Goal: Use online tool/utility: Utilize a website feature to perform a specific function

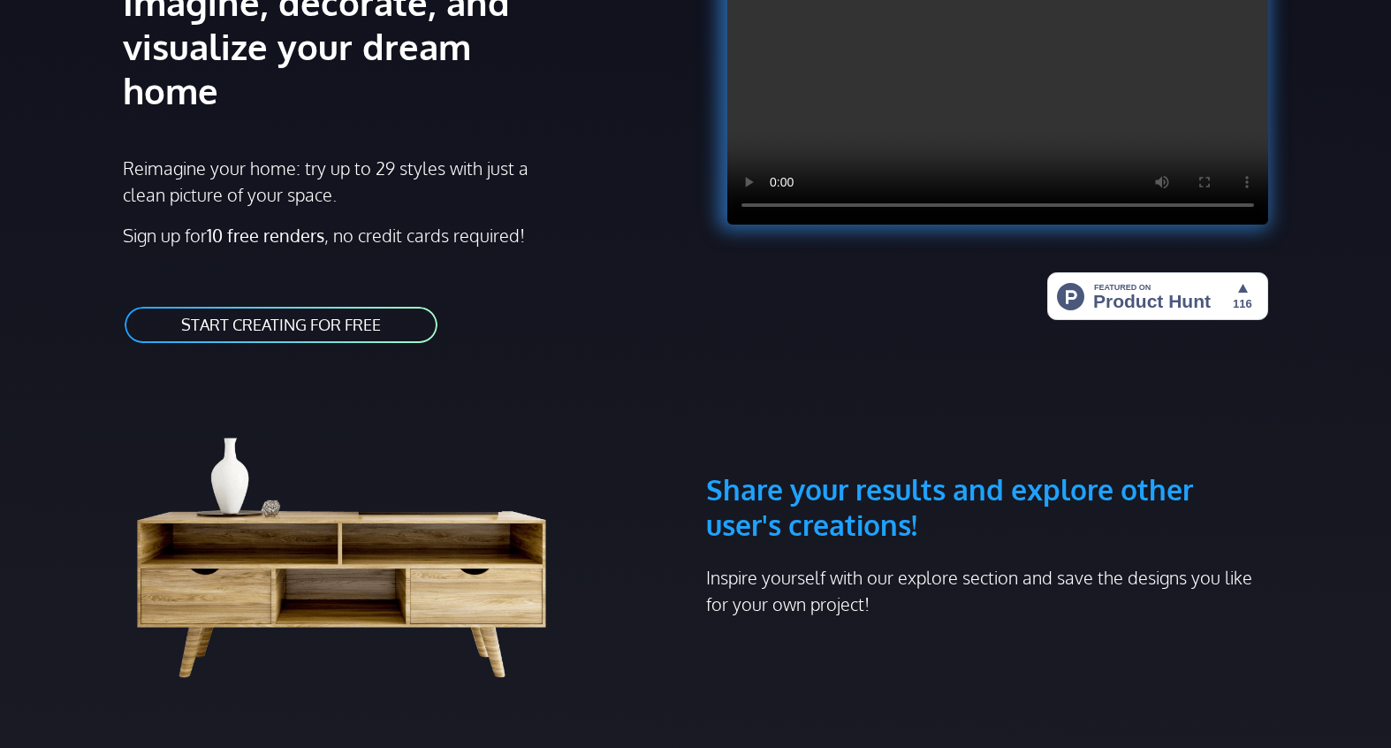
scroll to position [265, 0]
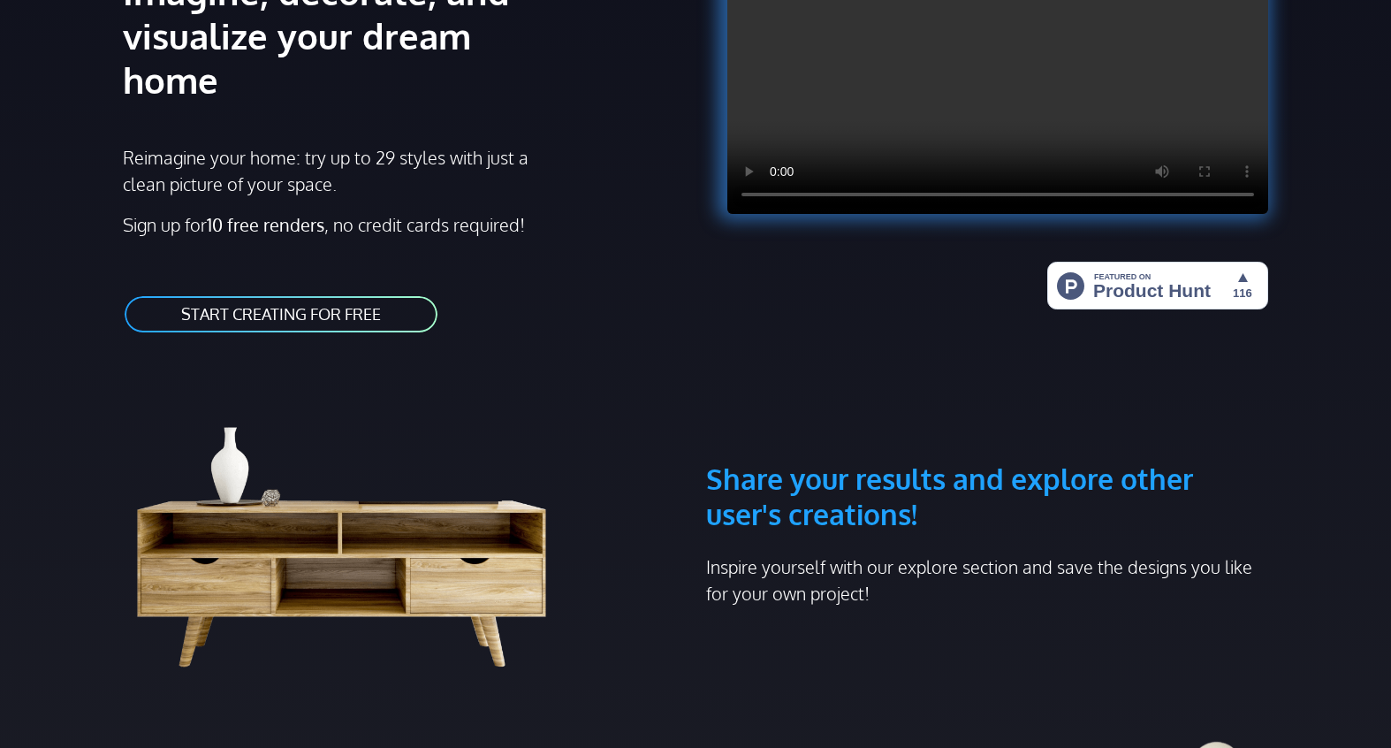
click at [338, 294] on link "START CREATING FOR FREE" at bounding box center [281, 314] width 316 height 40
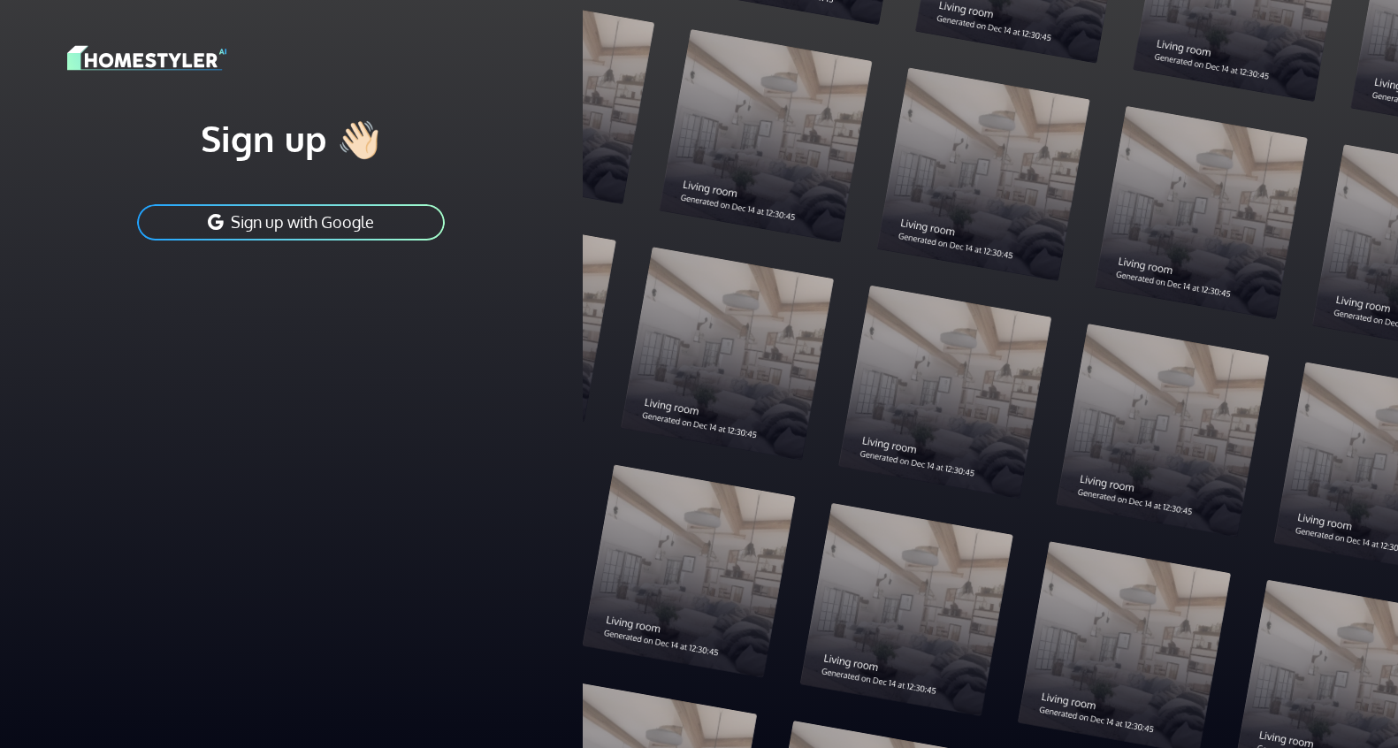
click at [339, 232] on button "Sign up with Google" at bounding box center [290, 222] width 311 height 40
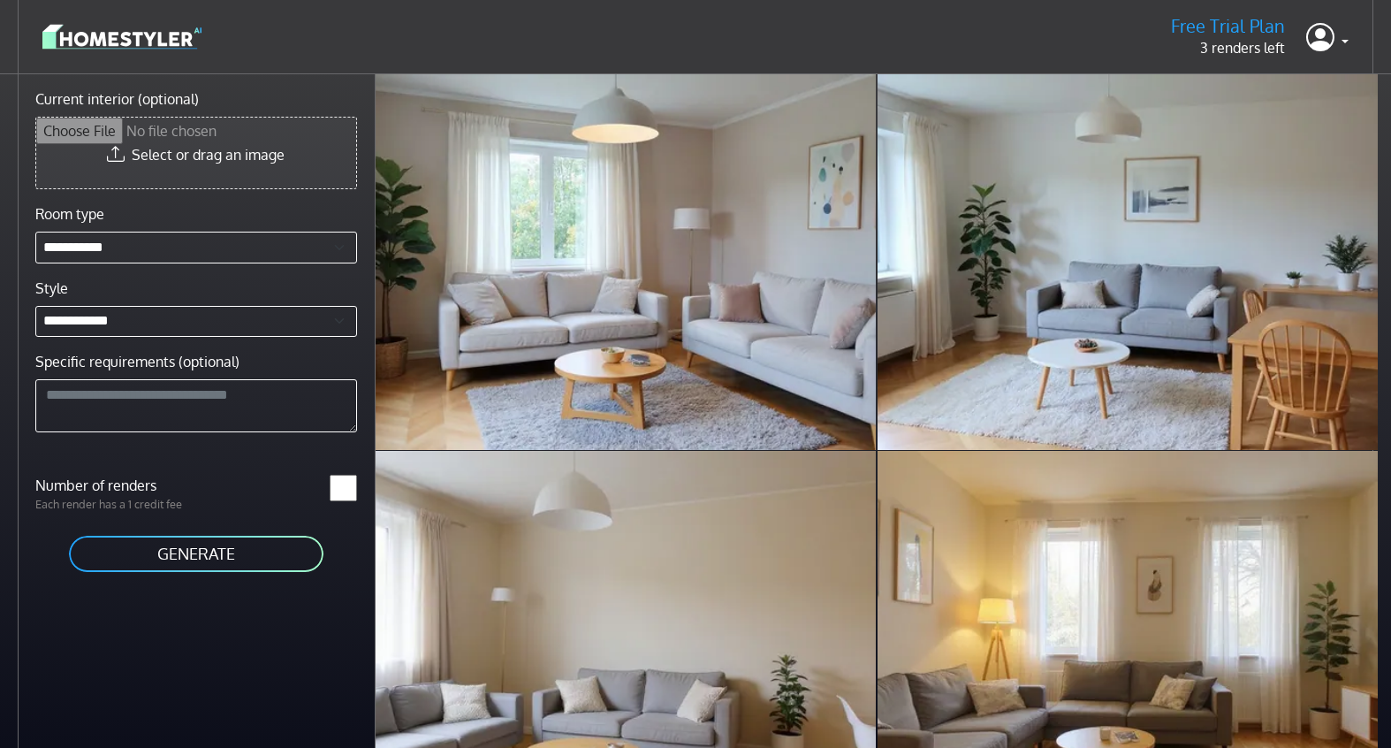
drag, startPoint x: 258, startPoint y: 140, endPoint x: 148, endPoint y: 154, distance: 111.4
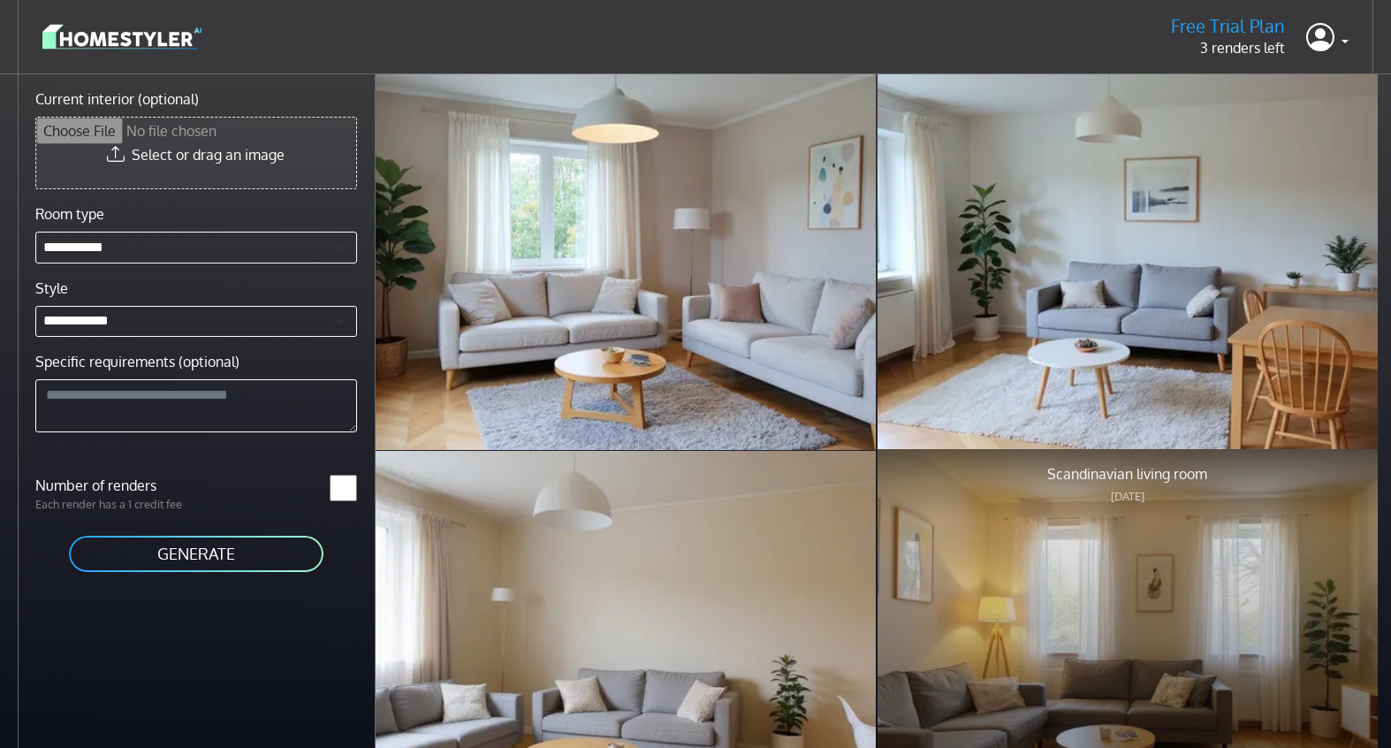
drag, startPoint x: 148, startPoint y: 154, endPoint x: 1282, endPoint y: 499, distance: 1185.6
click at [1282, 499] on div at bounding box center [1128, 637] width 500 height 376
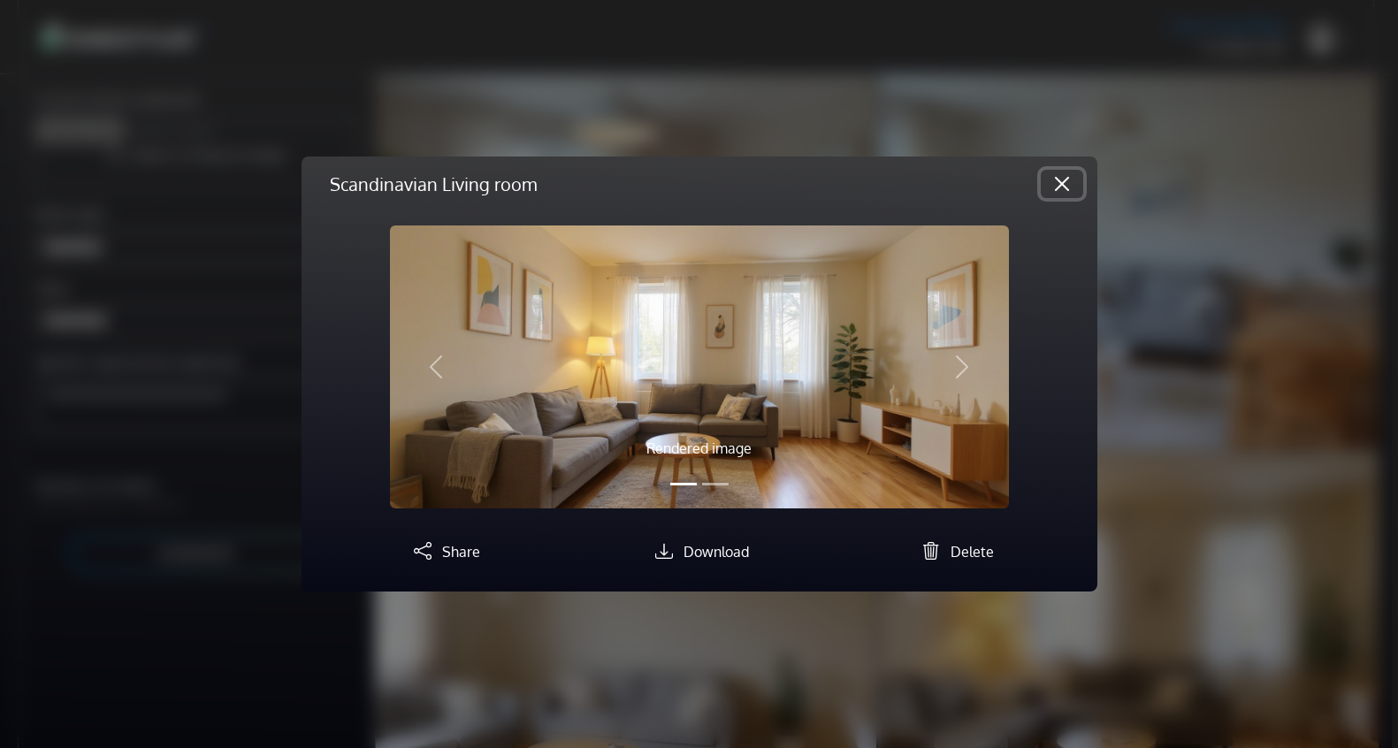
click at [1064, 188] on button "Close" at bounding box center [1061, 184] width 42 height 28
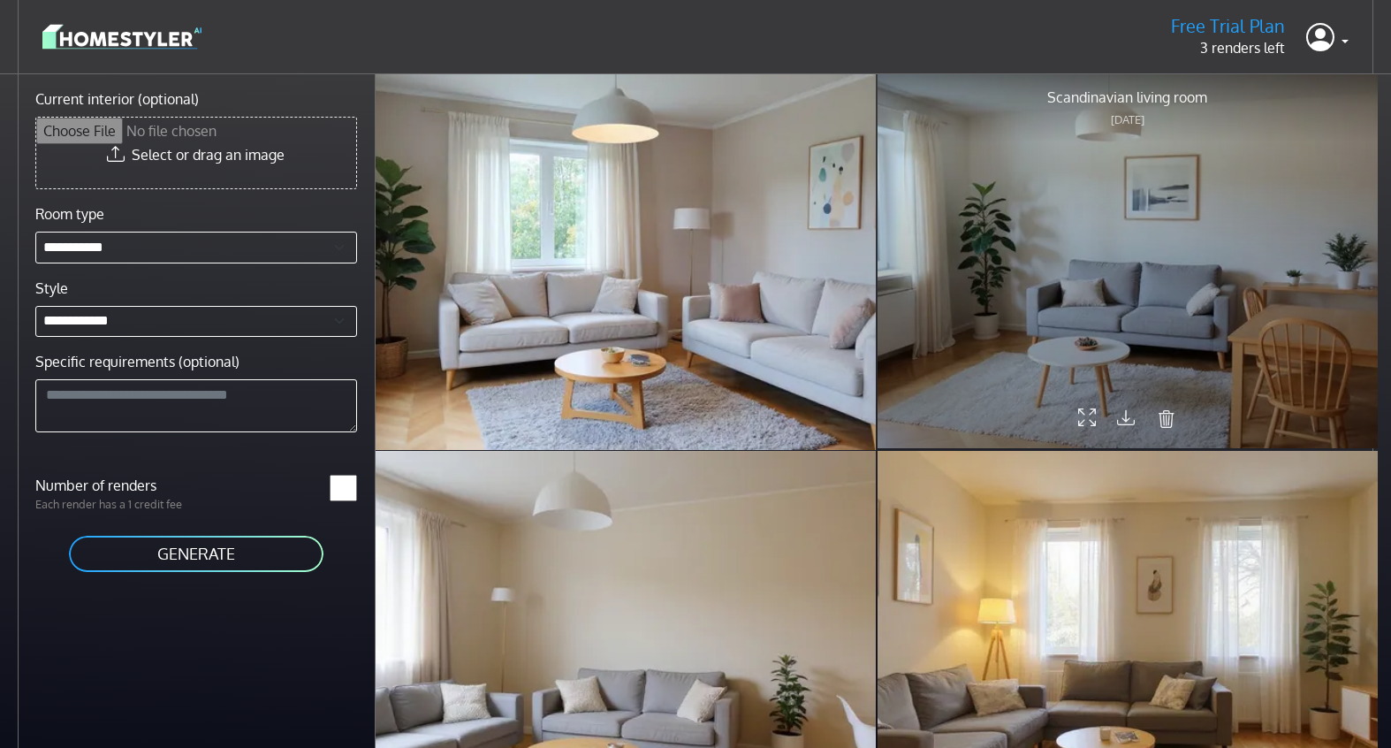
click at [1091, 247] on div at bounding box center [1128, 260] width 500 height 376
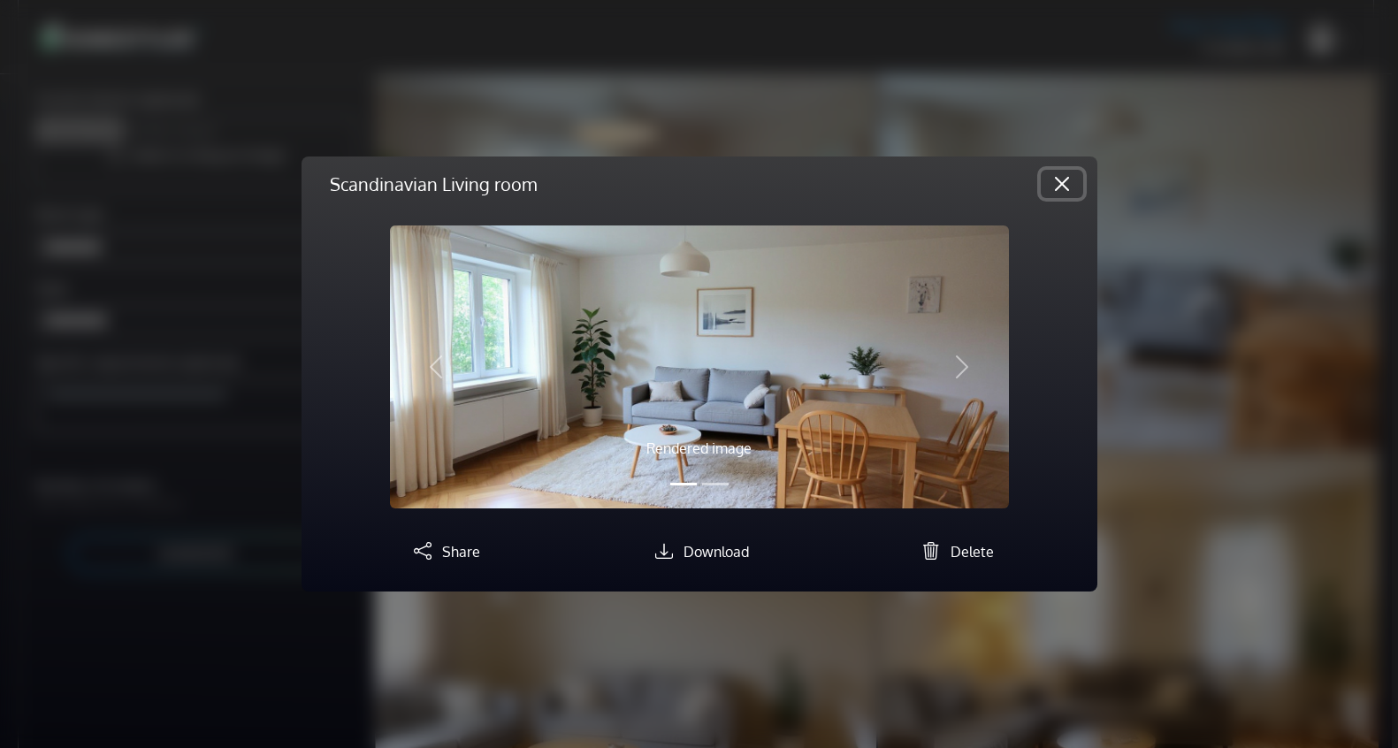
click at [1057, 171] on button "Close" at bounding box center [1061, 184] width 42 height 28
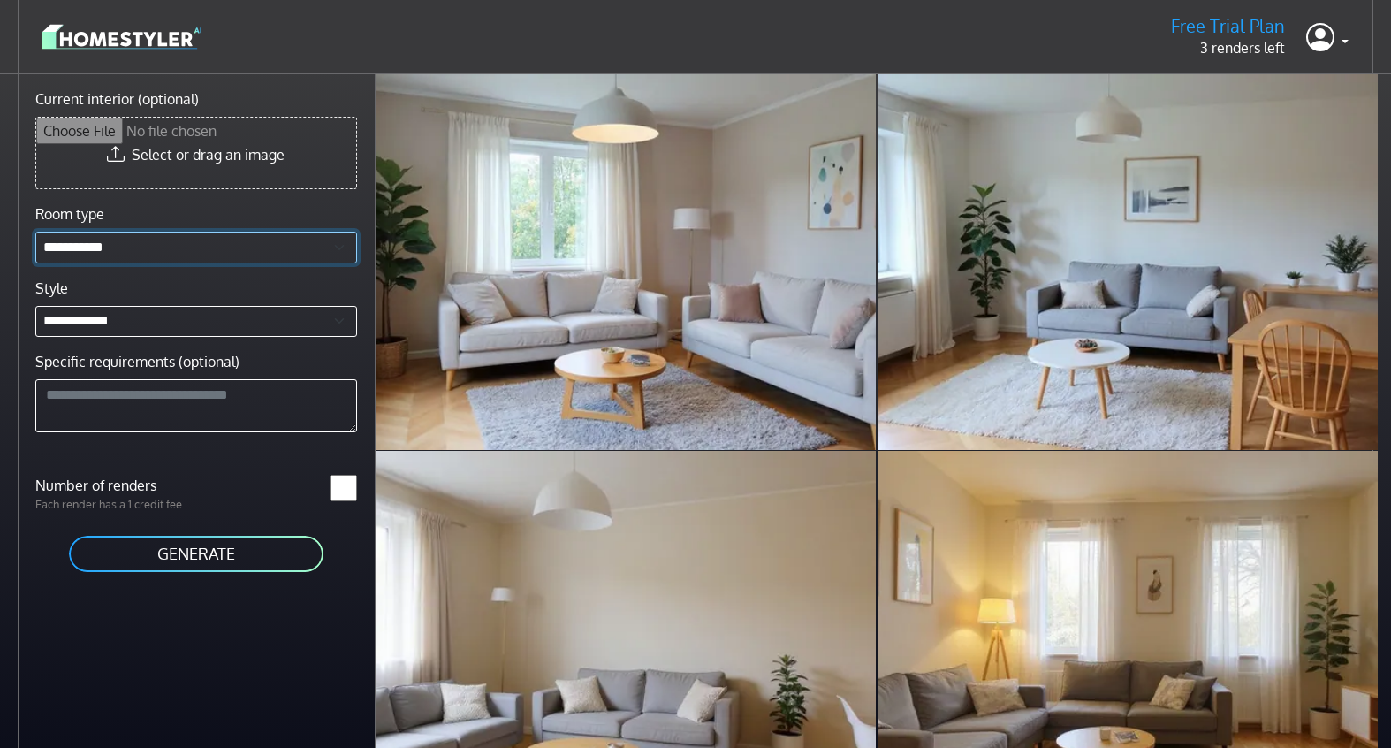
click at [95, 251] on select "**********" at bounding box center [196, 248] width 322 height 32
click at [93, 315] on select "**********" at bounding box center [196, 322] width 322 height 32
drag, startPoint x: 93, startPoint y: 315, endPoint x: 95, endPoint y: 285, distance: 30.1
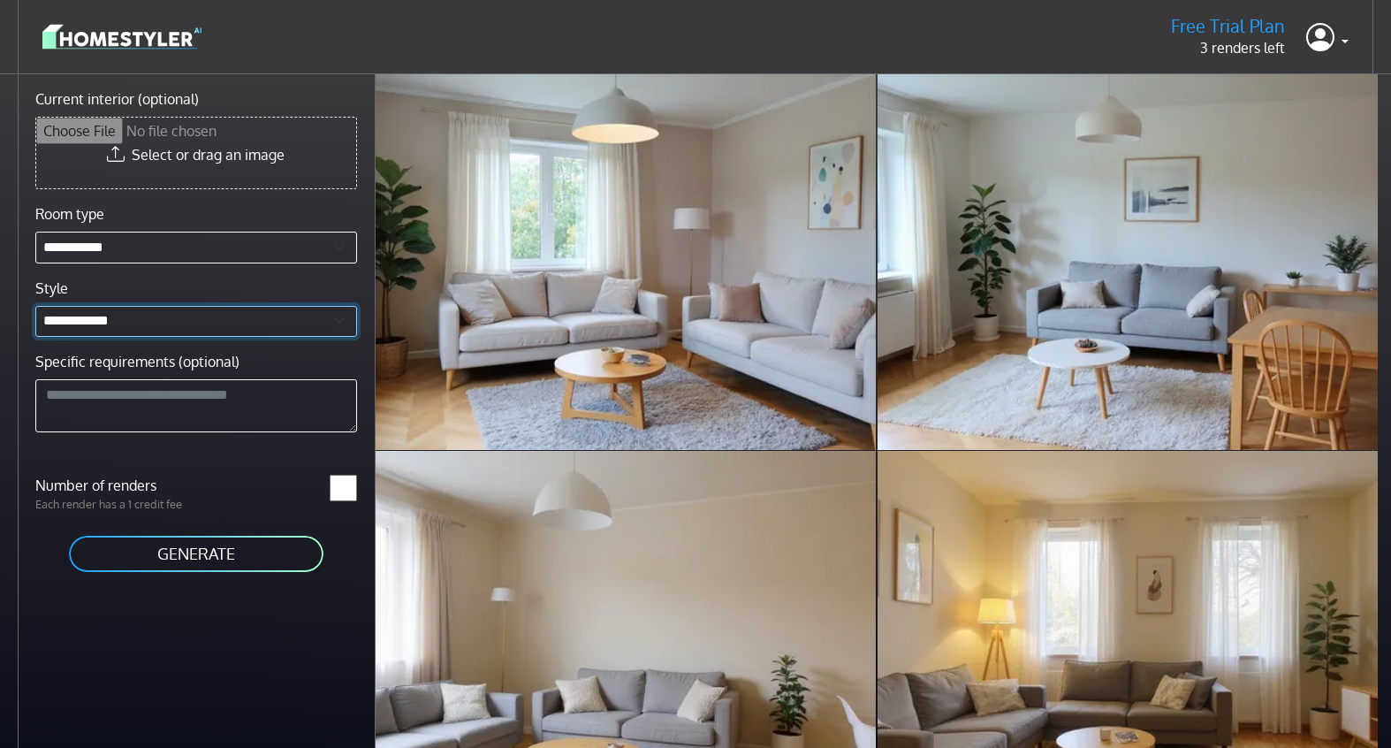
click at [93, 315] on select "**********" at bounding box center [196, 322] width 322 height 32
click at [131, 26] on img at bounding box center [121, 36] width 159 height 31
click at [124, 40] on img at bounding box center [121, 36] width 159 height 31
drag, startPoint x: 1242, startPoint y: 15, endPoint x: 1235, endPoint y: 21, distance: 9.4
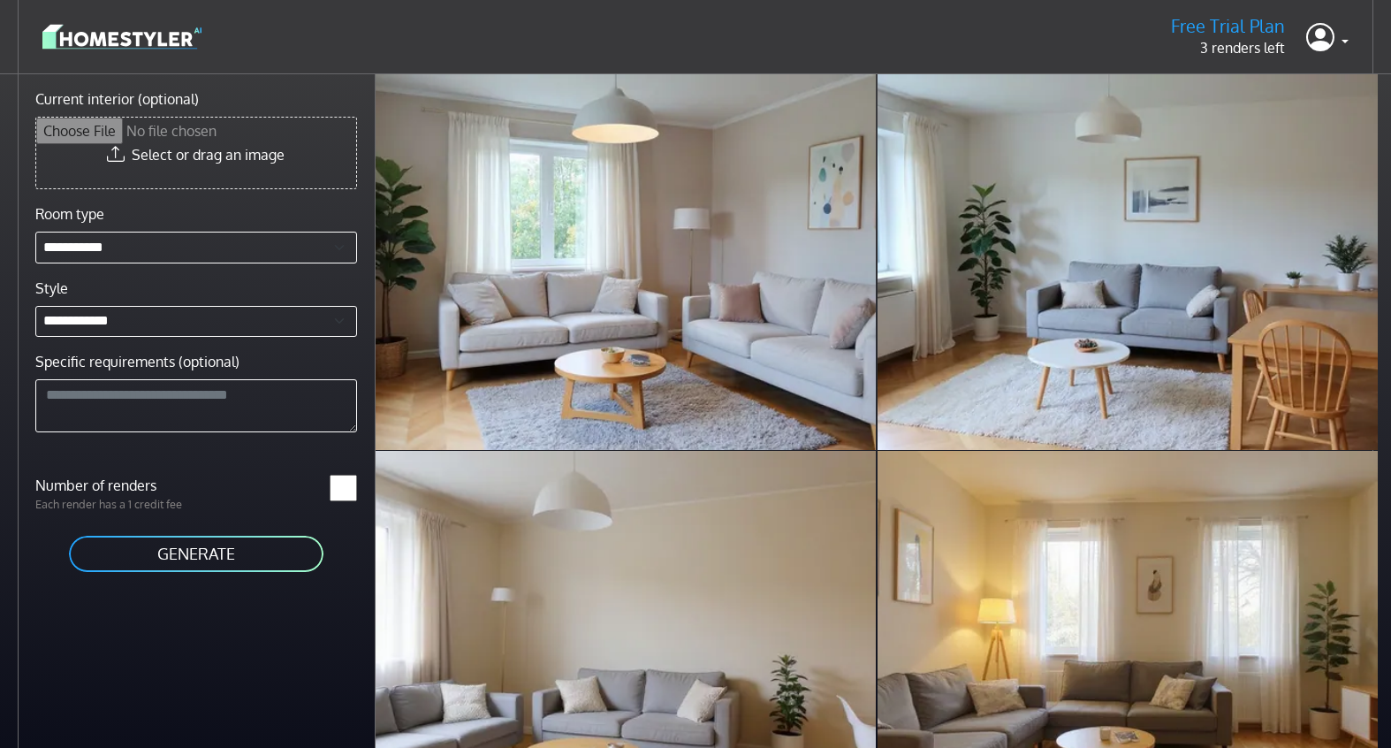
click at [1237, 21] on h5 "Free Trial Plan" at bounding box center [1228, 26] width 114 height 22
drag, startPoint x: 1201, startPoint y: 40, endPoint x: 1247, endPoint y: 27, distance: 47.8
click at [1210, 34] on div "Free Trial Plan 3 renders left" at bounding box center [1228, 36] width 142 height 43
click at [1315, 41] on icon at bounding box center [1321, 37] width 28 height 36
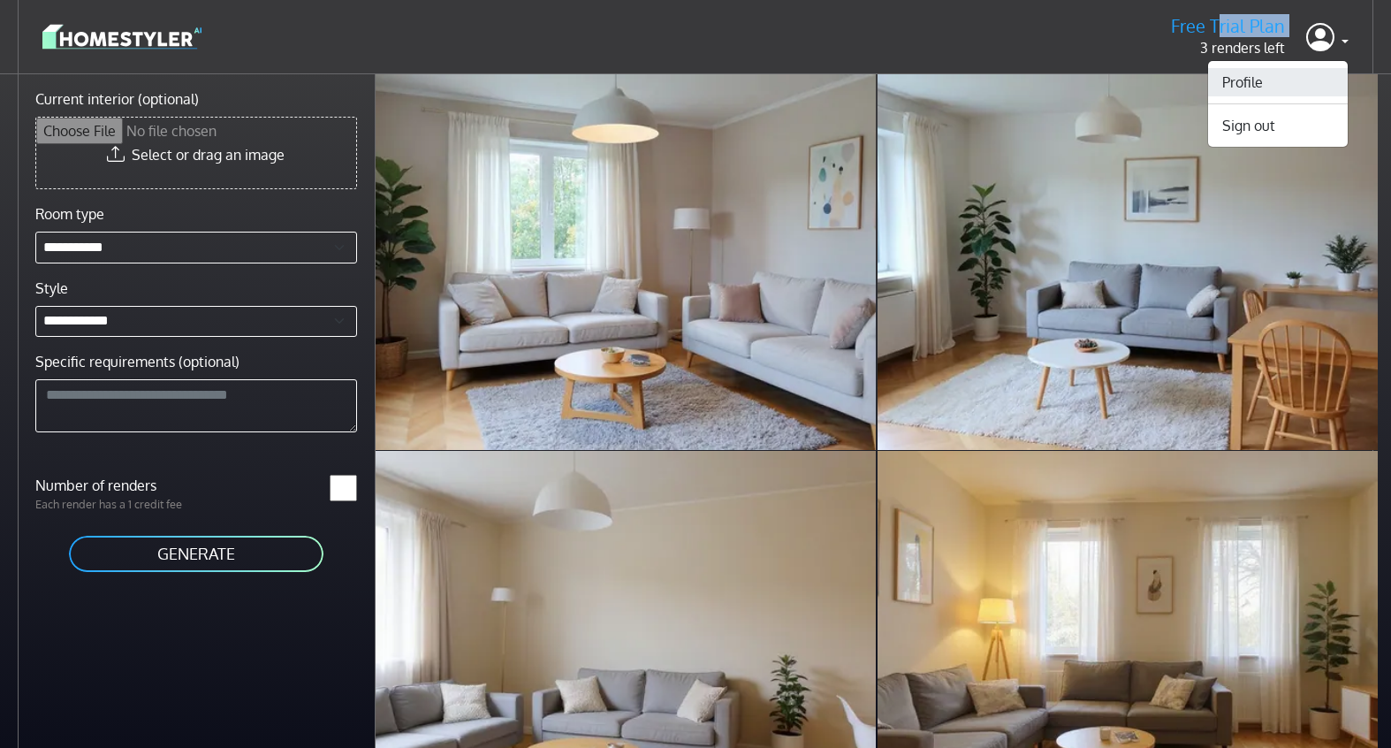
click at [1316, 79] on link "Profile" at bounding box center [1278, 82] width 140 height 28
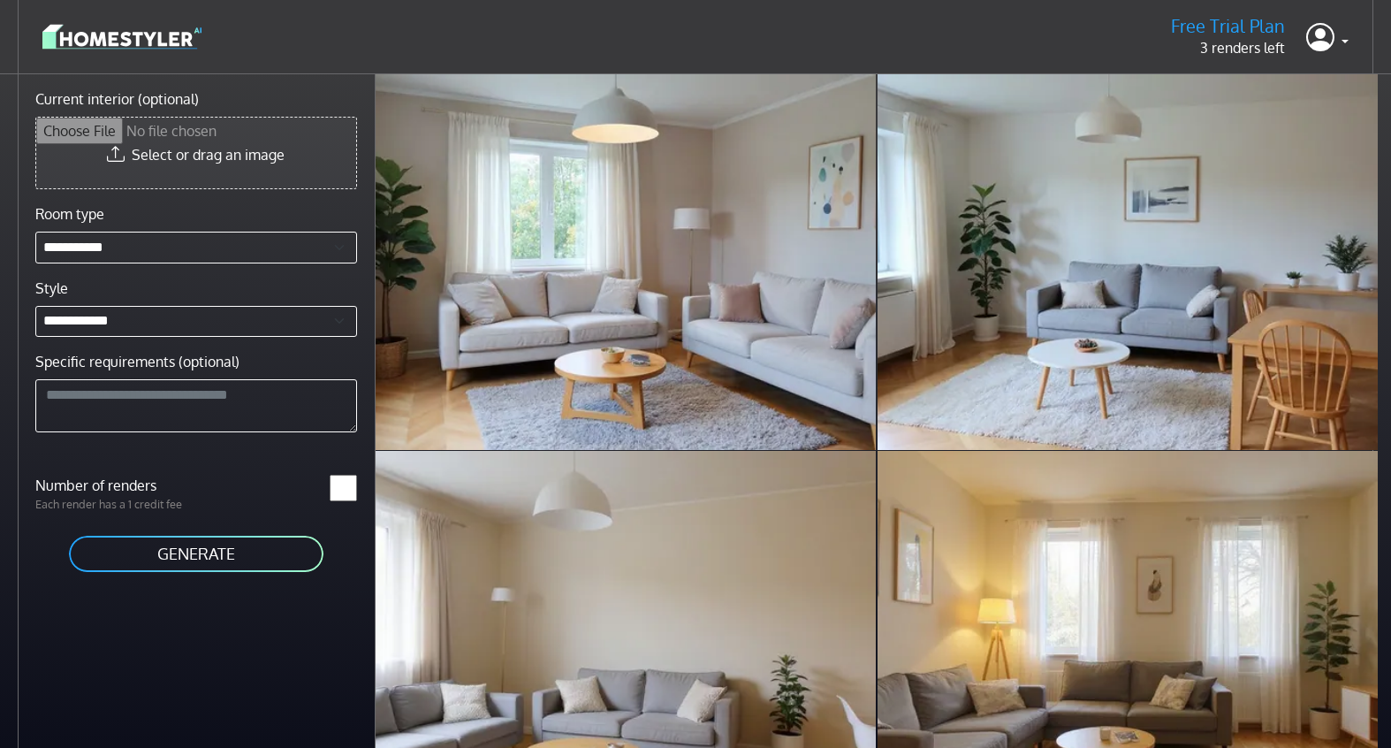
drag, startPoint x: 197, startPoint y: 170, endPoint x: 258, endPoint y: 165, distance: 61.2
click at [258, 165] on input "Current interior (optional)" at bounding box center [196, 153] width 320 height 71
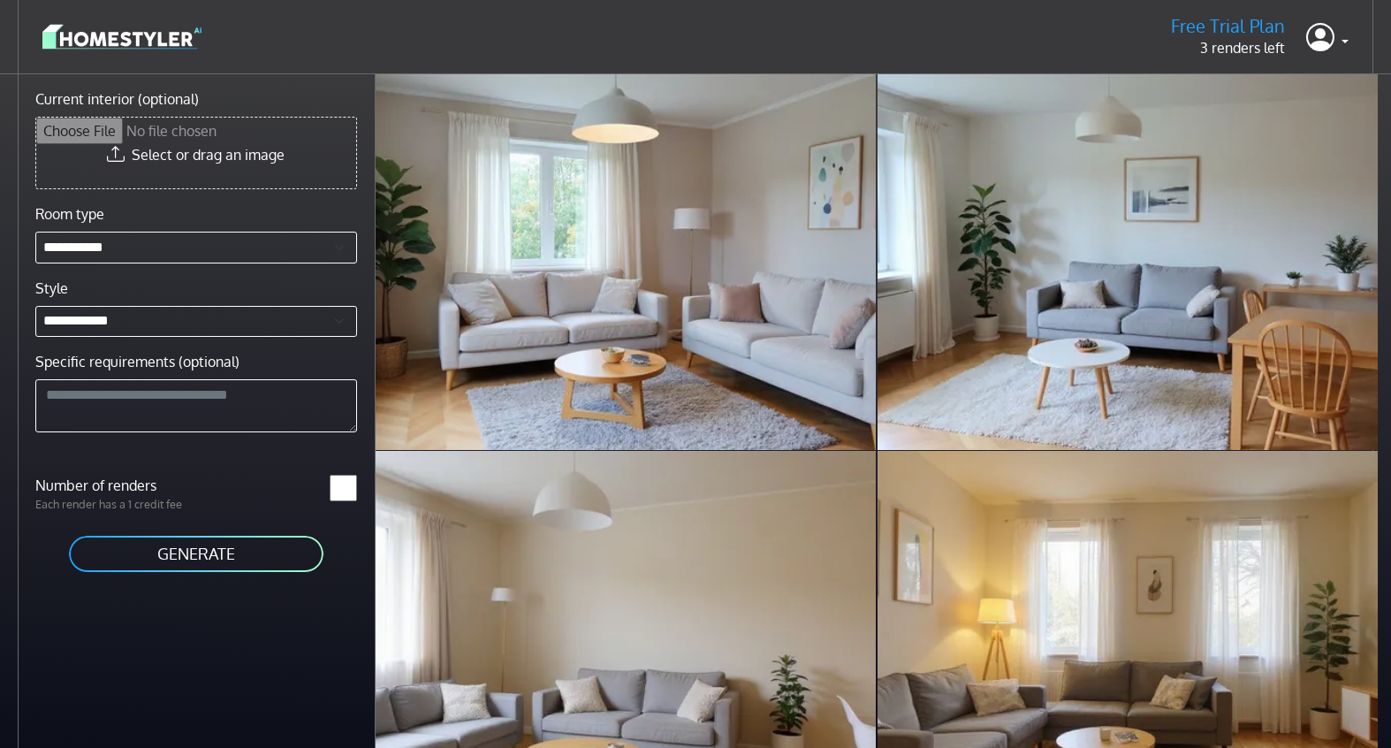
type input "**********"
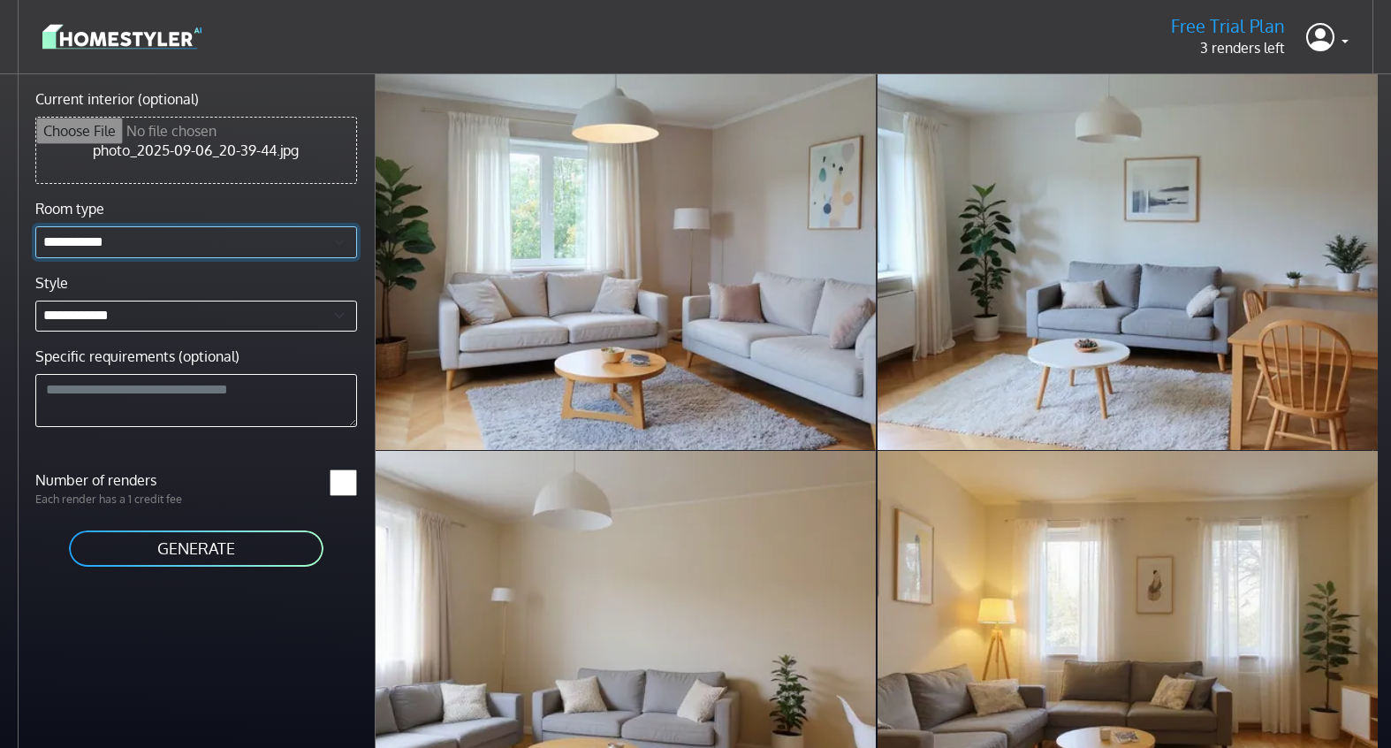
click at [141, 246] on select "**********" at bounding box center [196, 242] width 322 height 32
click at [185, 558] on button "GENERATE" at bounding box center [196, 549] width 258 height 40
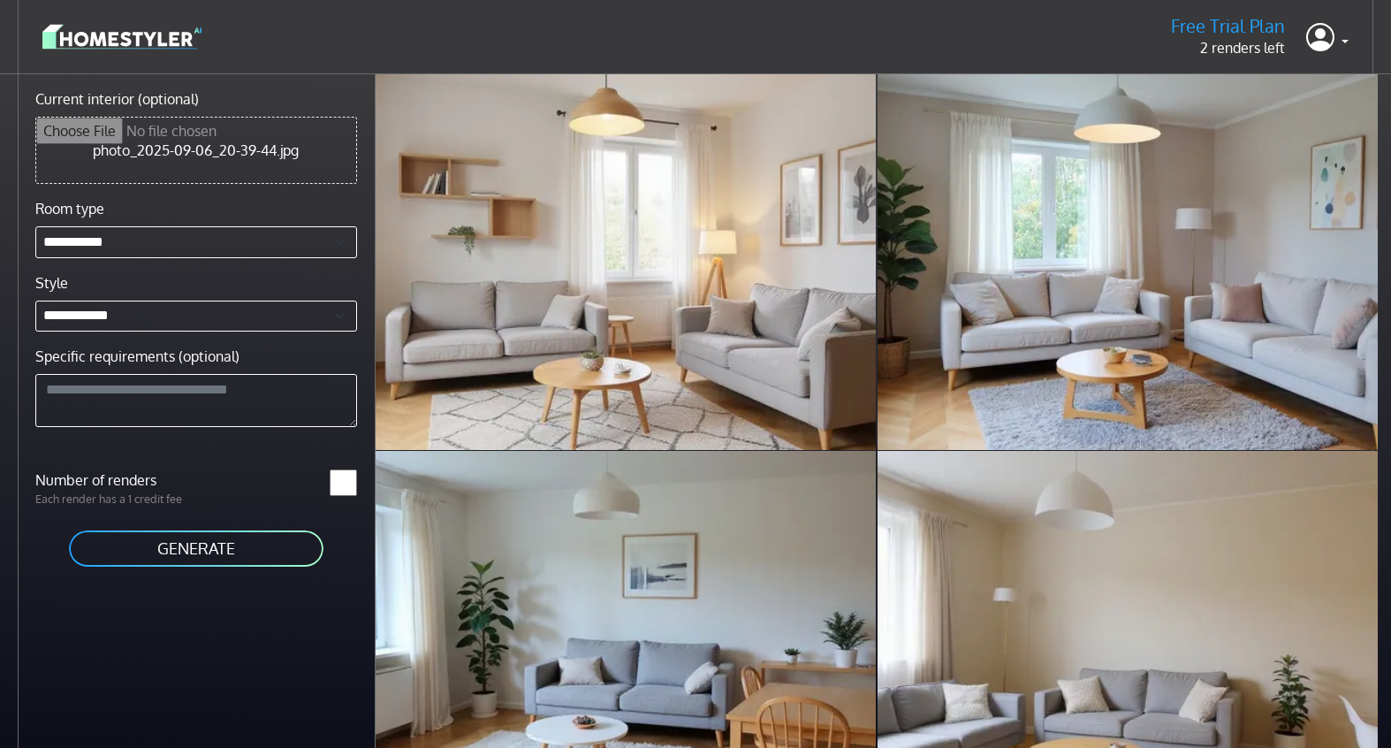
click at [209, 146] on input "Current interior (optional)" at bounding box center [196, 150] width 320 height 65
click at [194, 552] on button "GENERATE" at bounding box center [196, 549] width 258 height 40
